Goal: Task Accomplishment & Management: Manage account settings

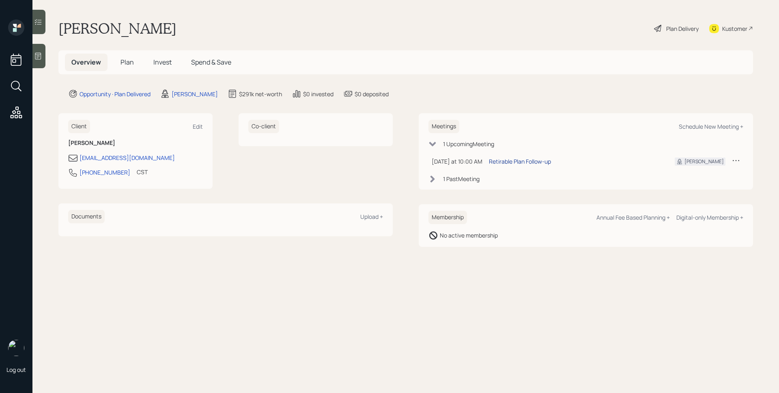
click at [519, 159] on div "Retirable Plan Follow-up" at bounding box center [520, 161] width 62 height 9
